Goal: Information Seeking & Learning: Learn about a topic

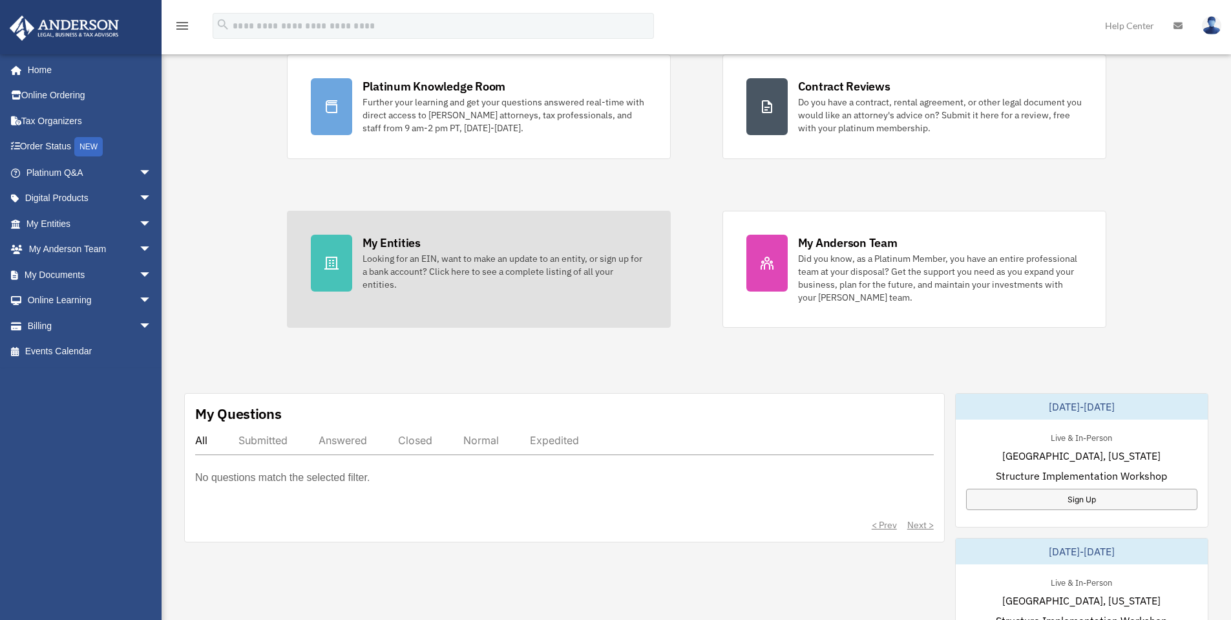
scroll to position [151, 0]
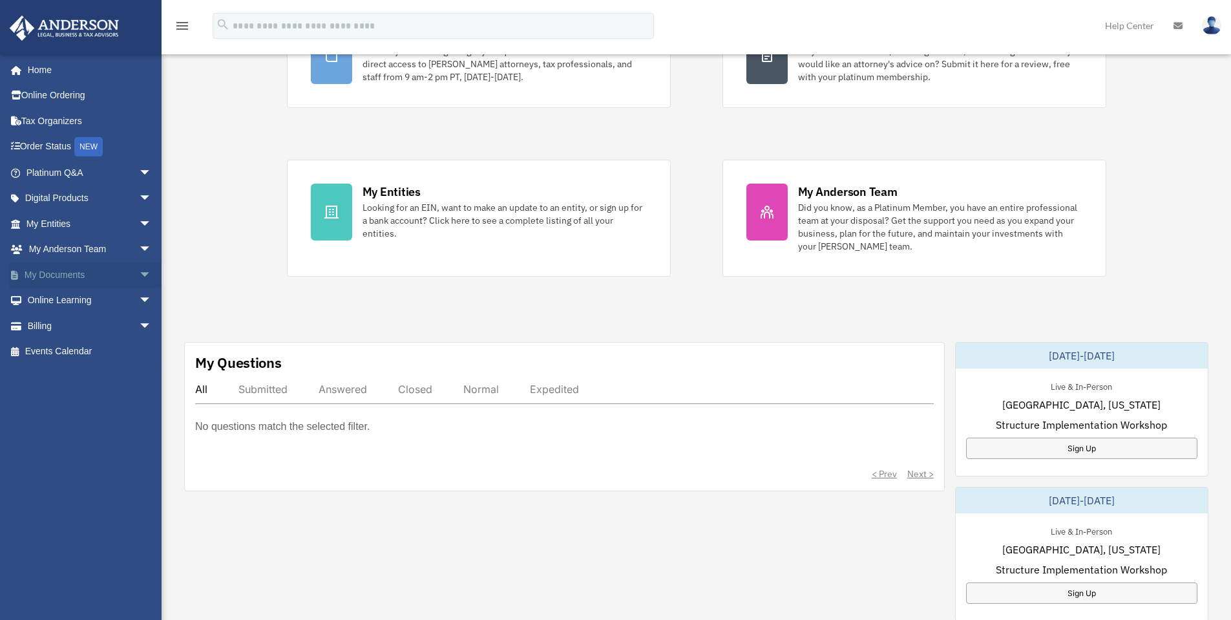
click at [139, 273] on span "arrow_drop_down" at bounding box center [152, 275] width 26 height 27
click at [139, 273] on span "arrow_drop_up" at bounding box center [152, 275] width 26 height 27
click at [139, 270] on span "arrow_drop_down" at bounding box center [152, 275] width 26 height 27
click at [139, 270] on span "arrow_drop_up" at bounding box center [152, 275] width 26 height 27
click at [139, 251] on span "arrow_drop_down" at bounding box center [152, 250] width 26 height 27
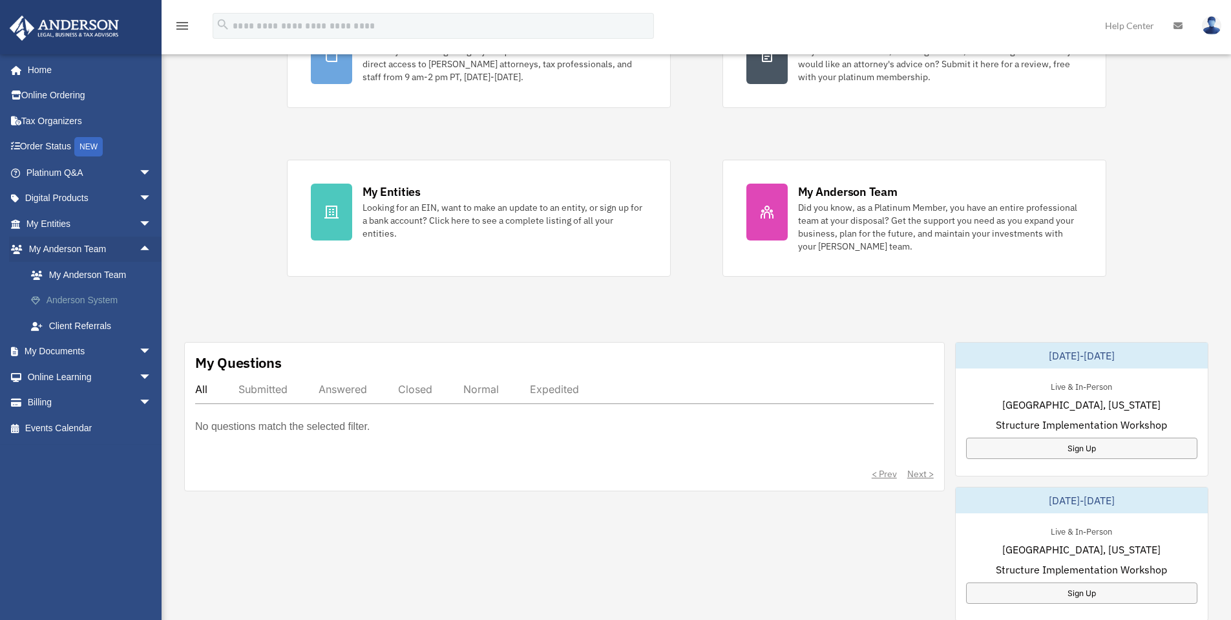
click at [79, 299] on link "Anderson System" at bounding box center [94, 301] width 153 height 26
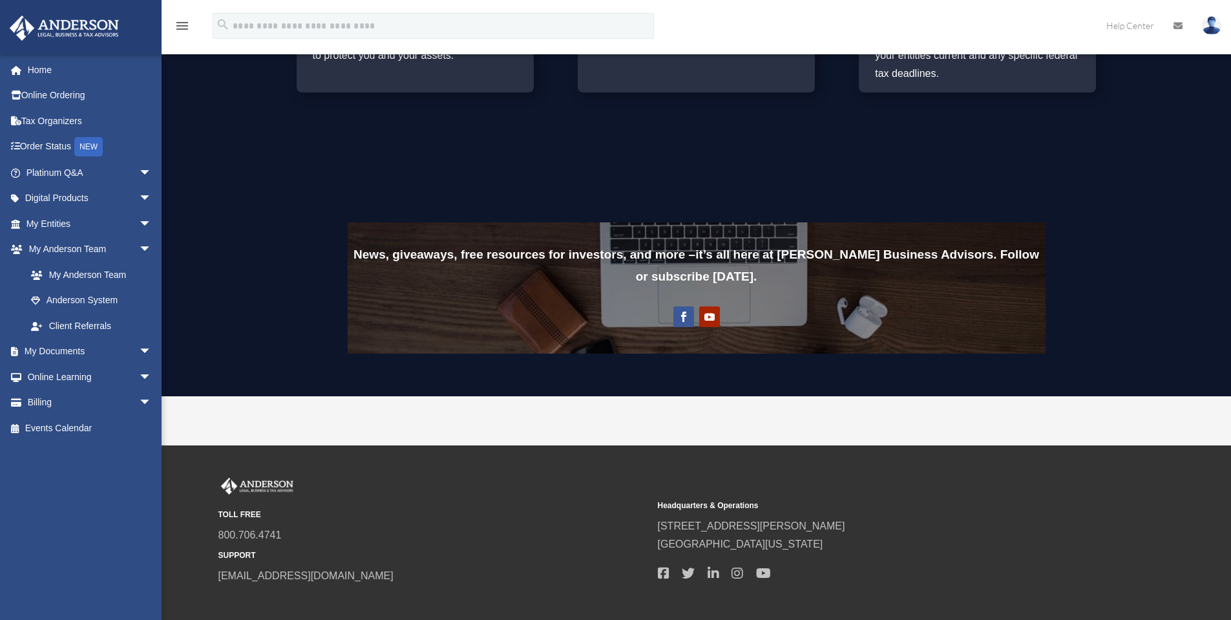
scroll to position [905, 0]
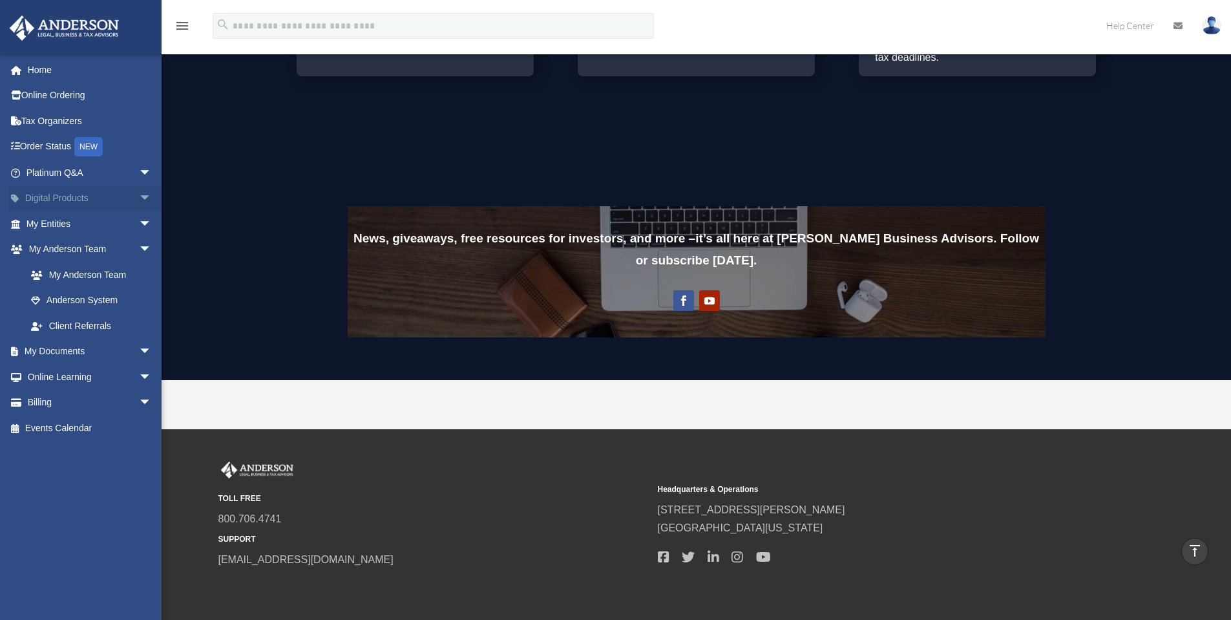
click at [139, 197] on span "arrow_drop_down" at bounding box center [152, 199] width 26 height 27
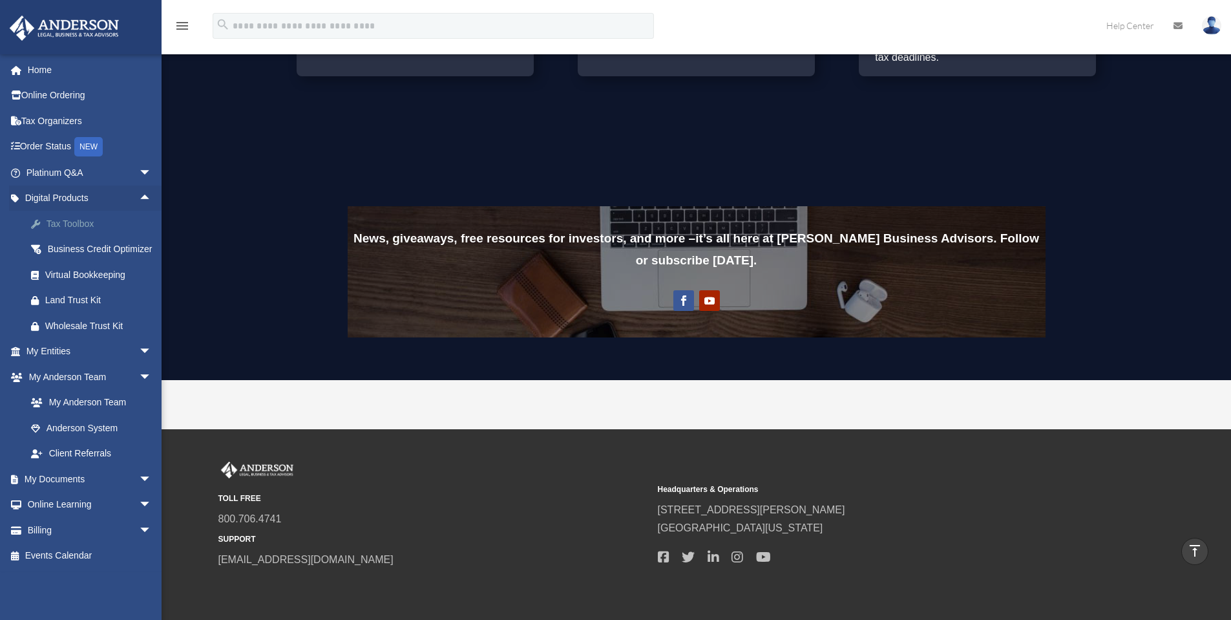
click at [81, 224] on div "Tax Toolbox" at bounding box center [100, 224] width 110 height 16
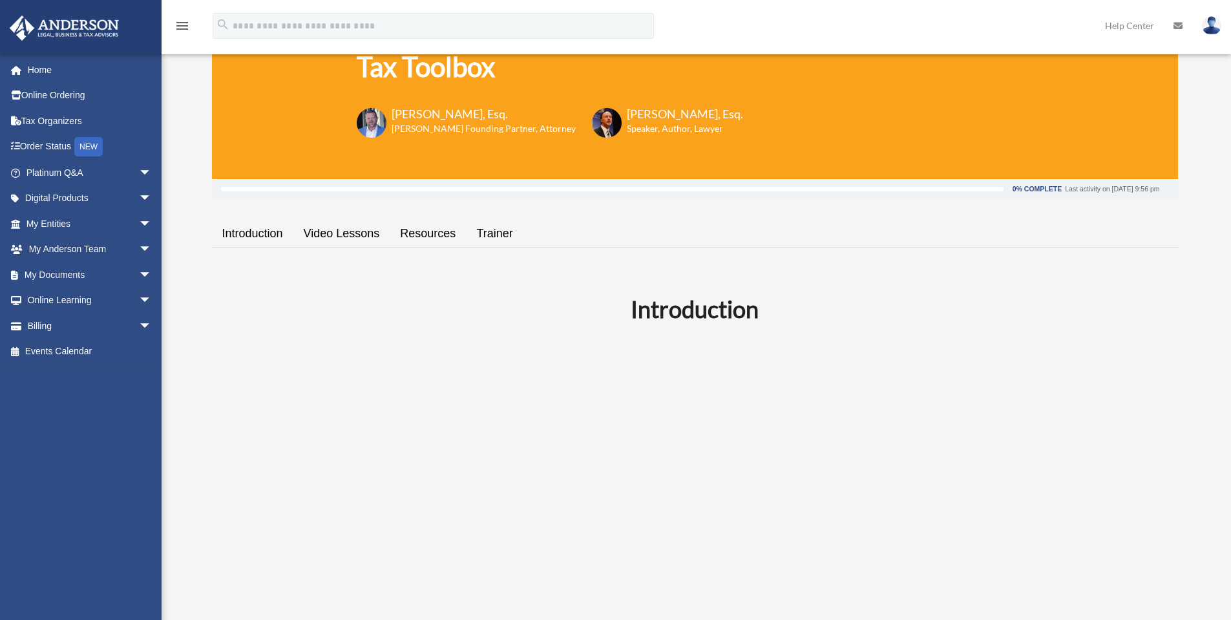
click at [343, 235] on link "Video Lessons" at bounding box center [341, 233] width 97 height 37
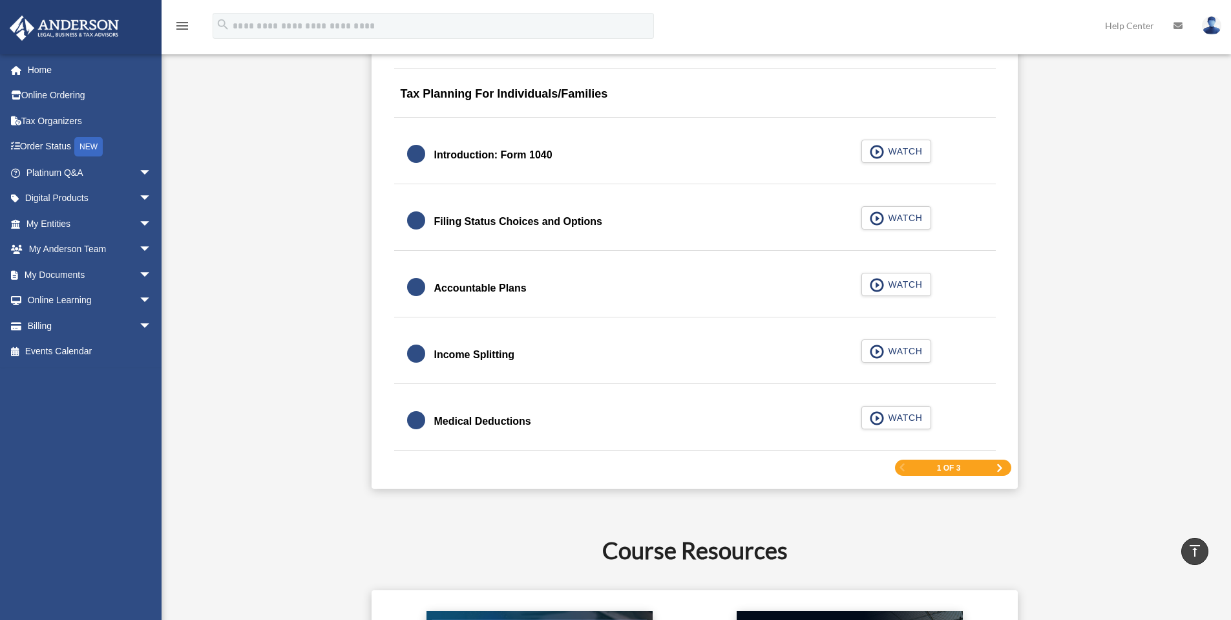
scroll to position [1868, 0]
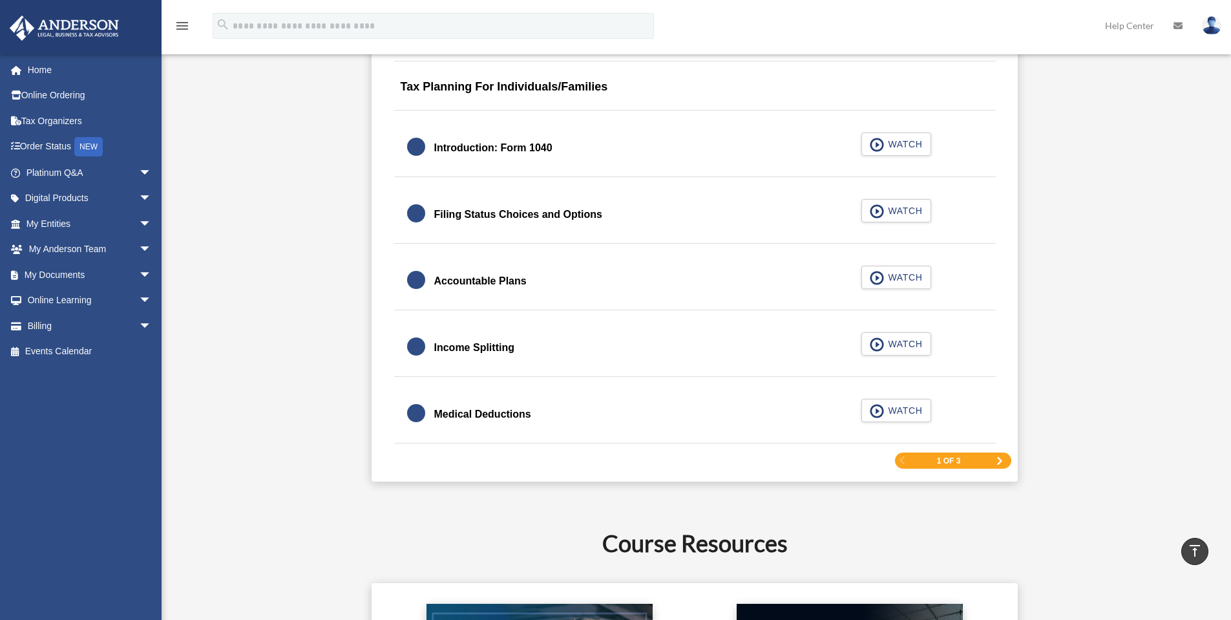
click at [999, 462] on span "Next Page" at bounding box center [1000, 461] width 8 height 8
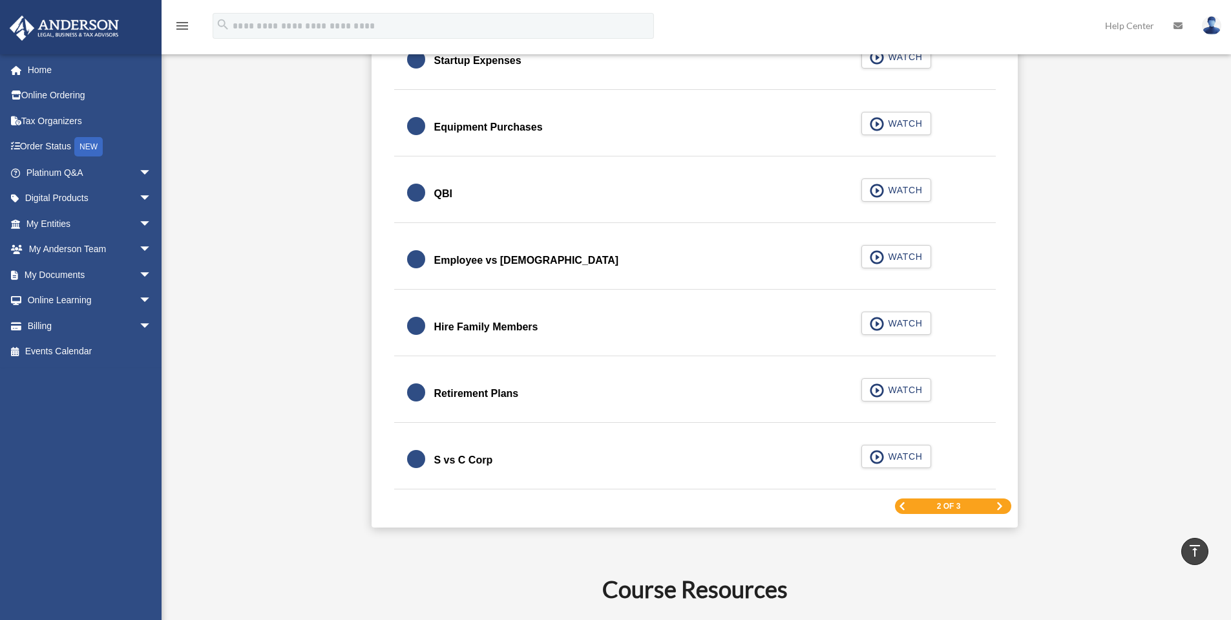
scroll to position [1783, 0]
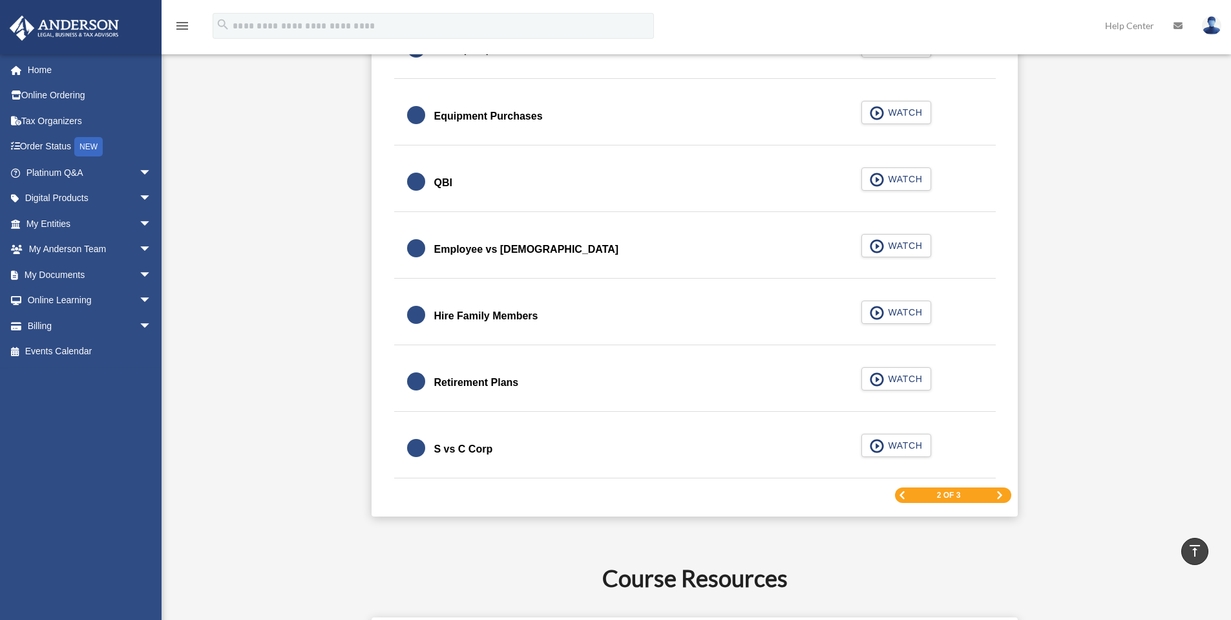
click at [999, 491] on span "Next Page" at bounding box center [1000, 495] width 8 height 8
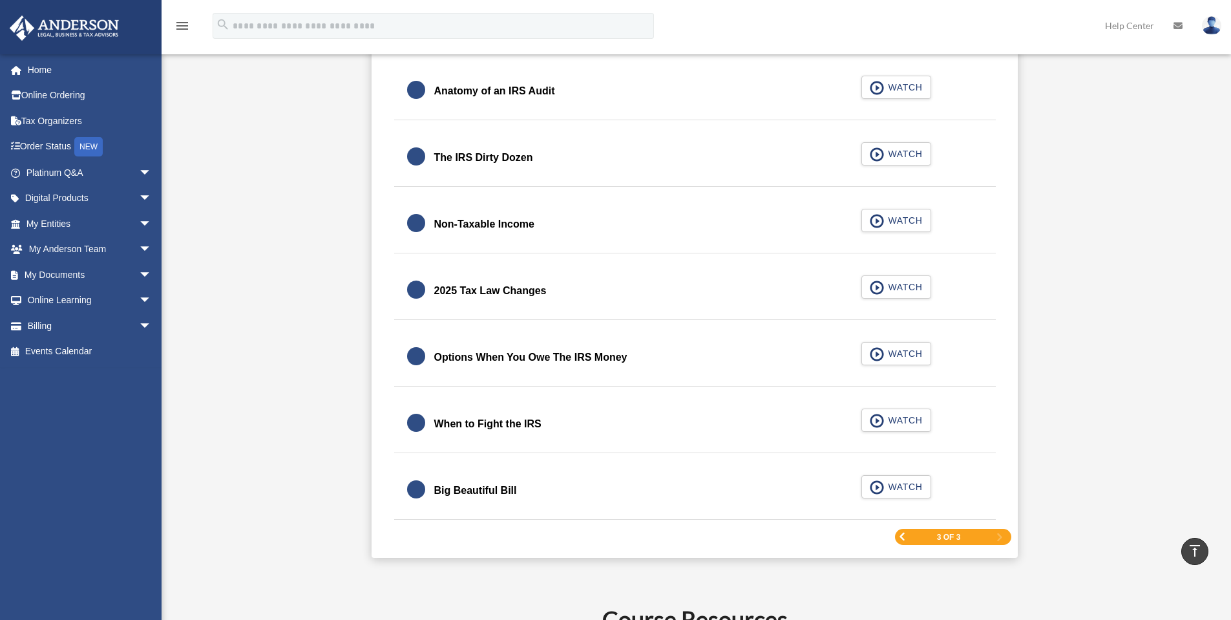
scroll to position [0, 0]
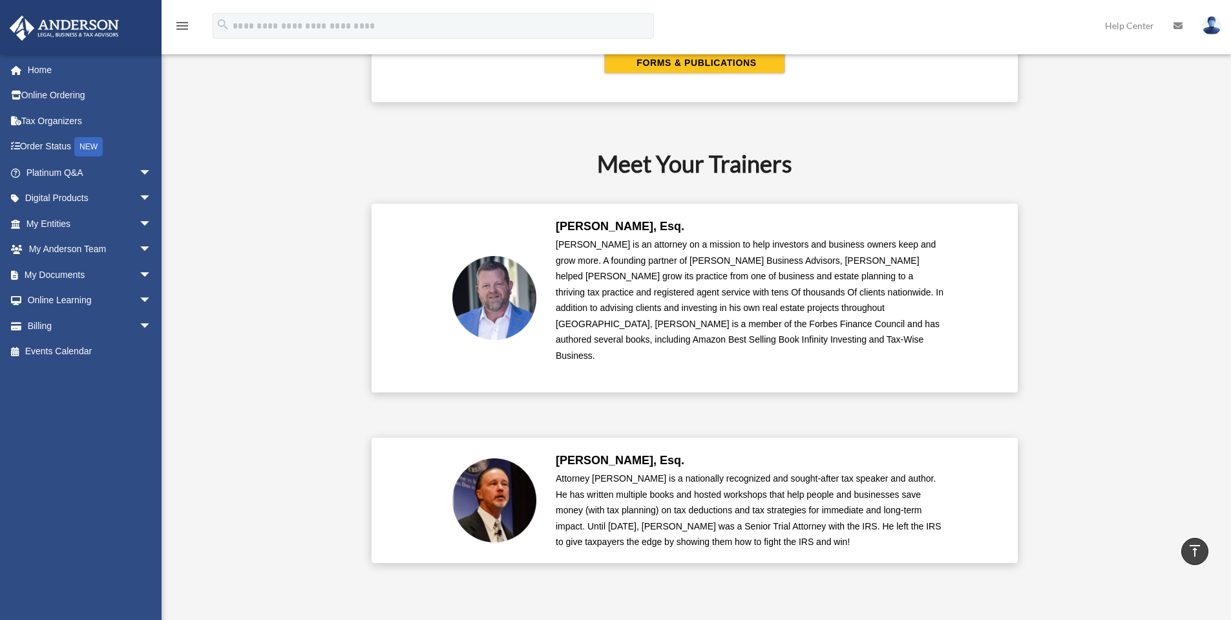
scroll to position [2846, 0]
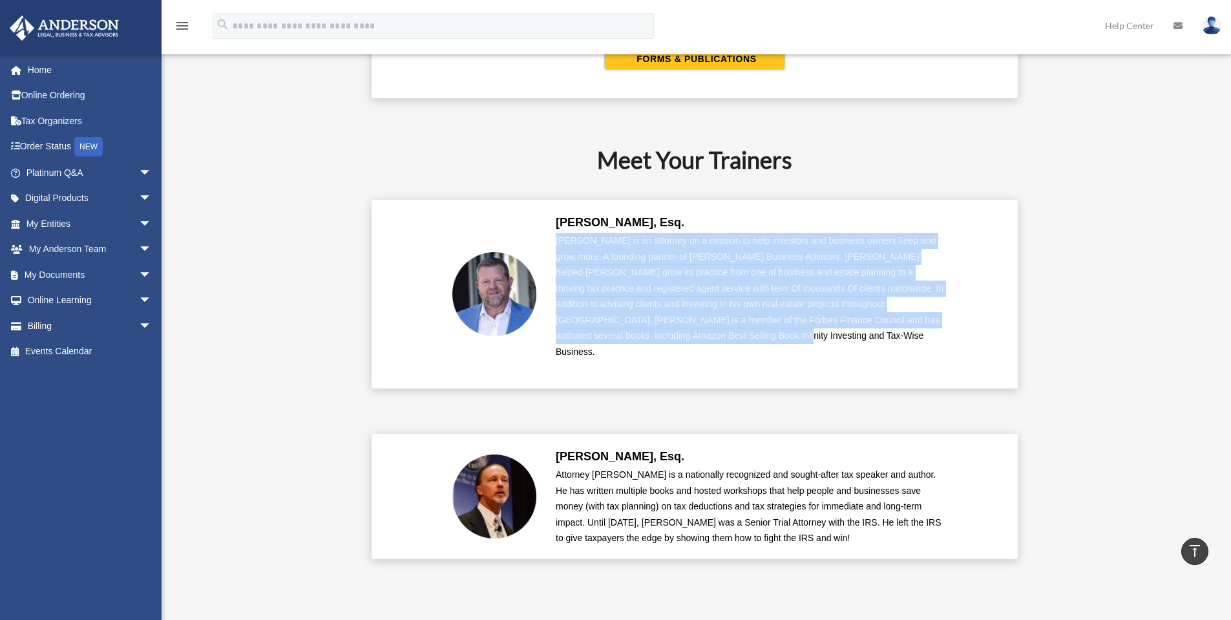
drag, startPoint x: 557, startPoint y: 240, endPoint x: 765, endPoint y: 332, distance: 227.5
click at [765, 332] on p "[PERSON_NAME] is an attorney on a mission to help investors and business owners…" at bounding box center [750, 296] width 388 height 127
click at [719, 312] on p "[PERSON_NAME] is an attorney on a mission to help investors and business owners…" at bounding box center [750, 296] width 388 height 127
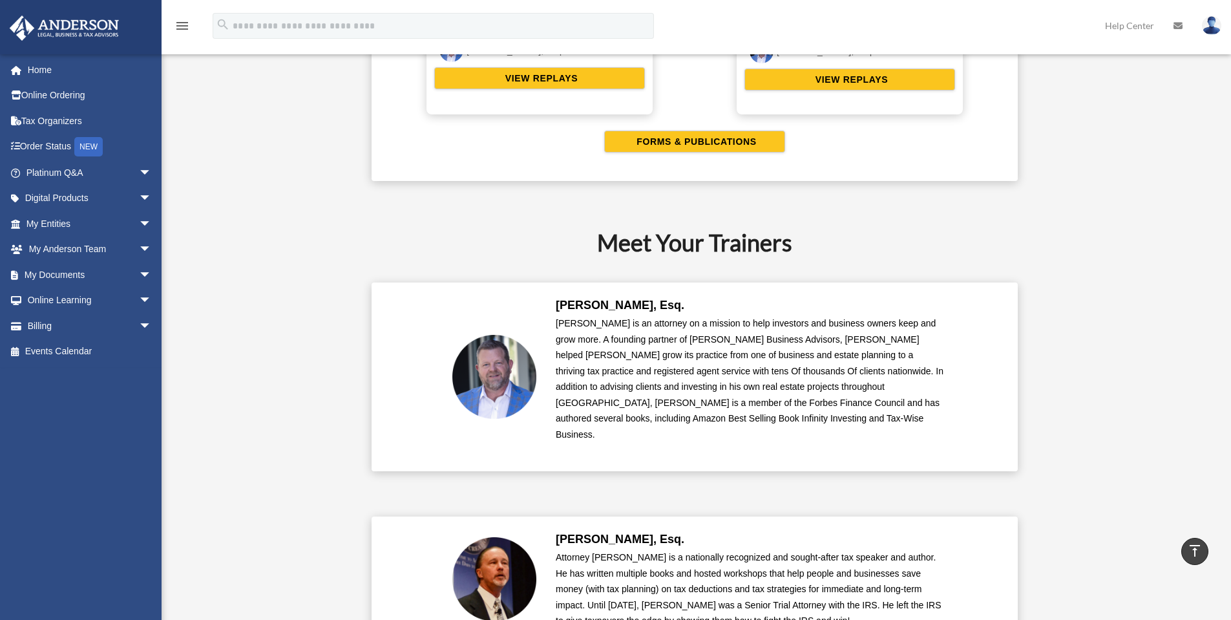
scroll to position [2696, 0]
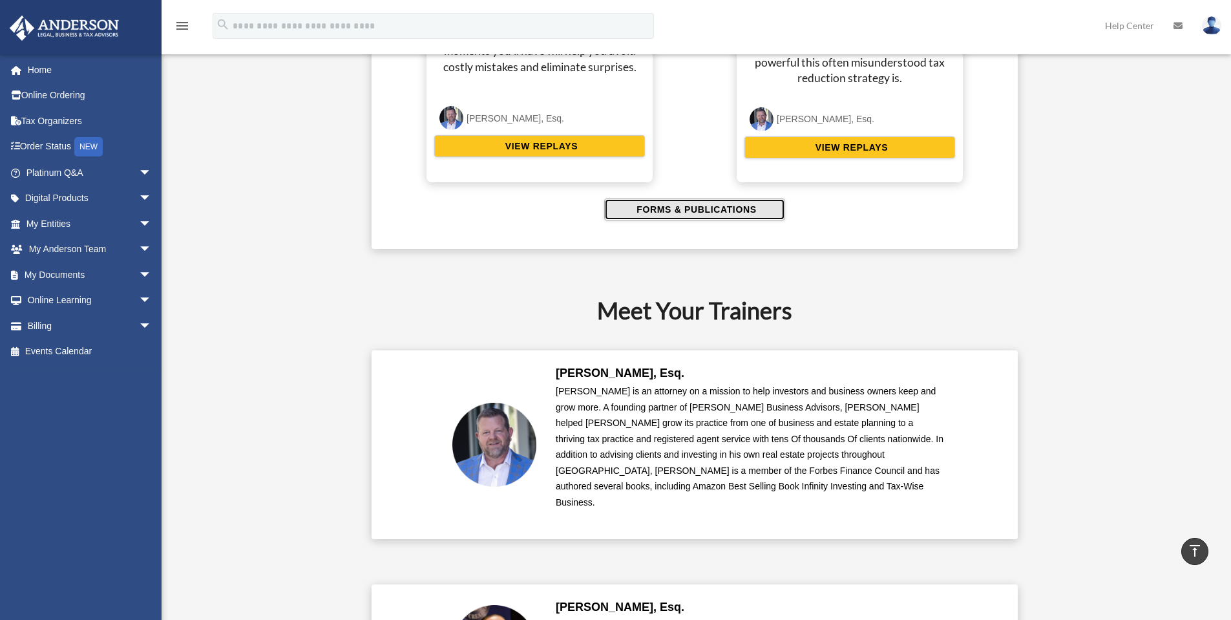
click at [689, 213] on span "FORMS & PUBLICATIONS" at bounding box center [694, 209] width 123 height 13
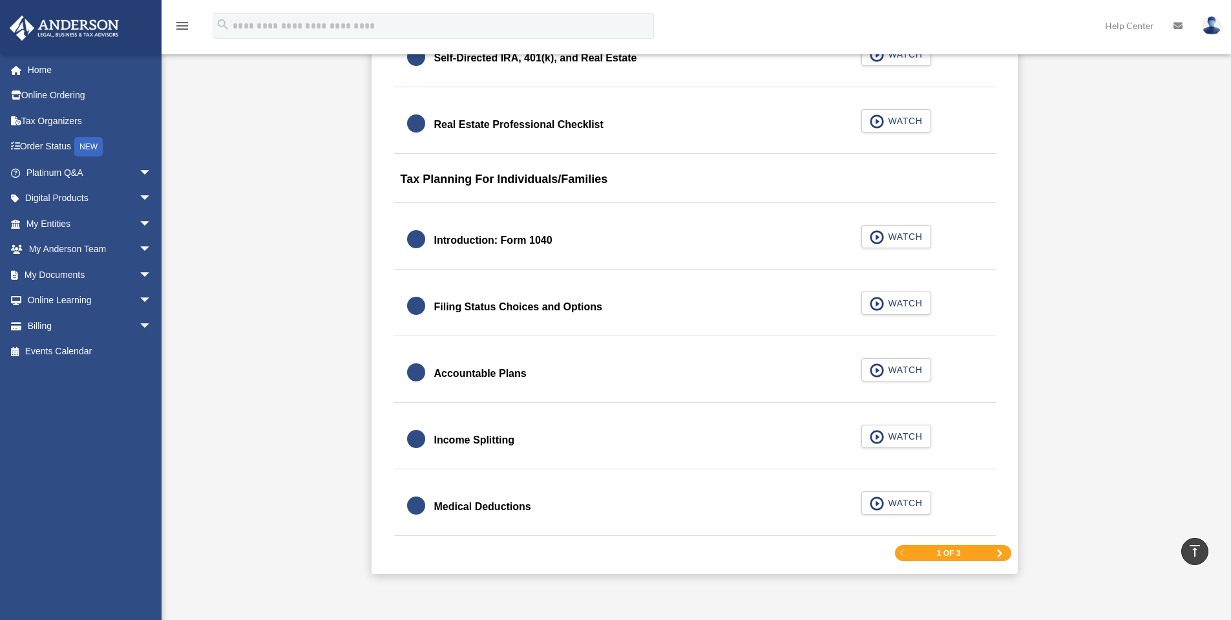
scroll to position [1747, 0]
